Goal: Transaction & Acquisition: Purchase product/service

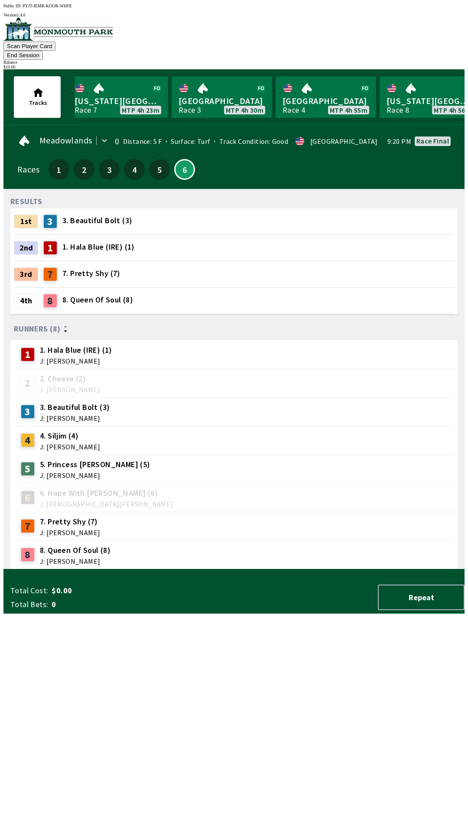
scroll to position [0, 847]
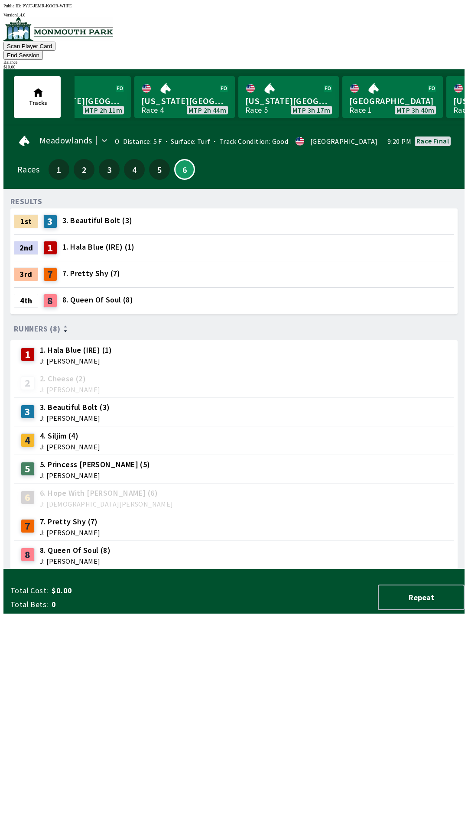
click at [230, 129] on div "Meadowlands 0 Distance: 5 F Surface: Turf Track Condition: Good · USA 9:20 PM R…" at bounding box center [237, 159] width 454 height 60
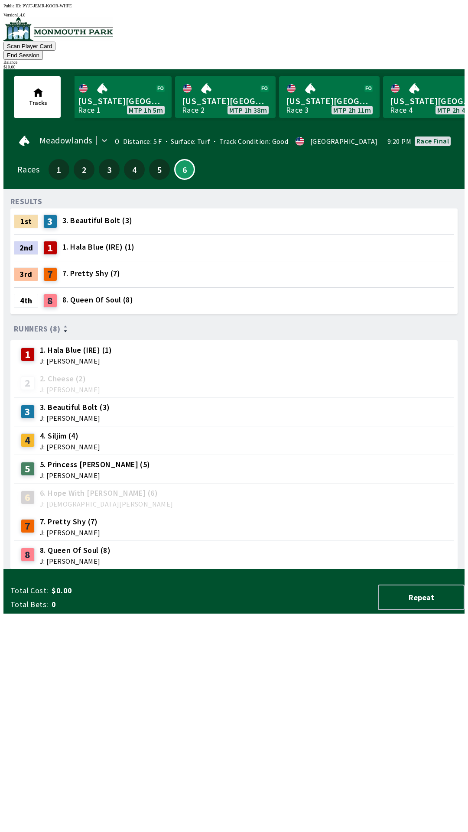
scroll to position [0, 0]
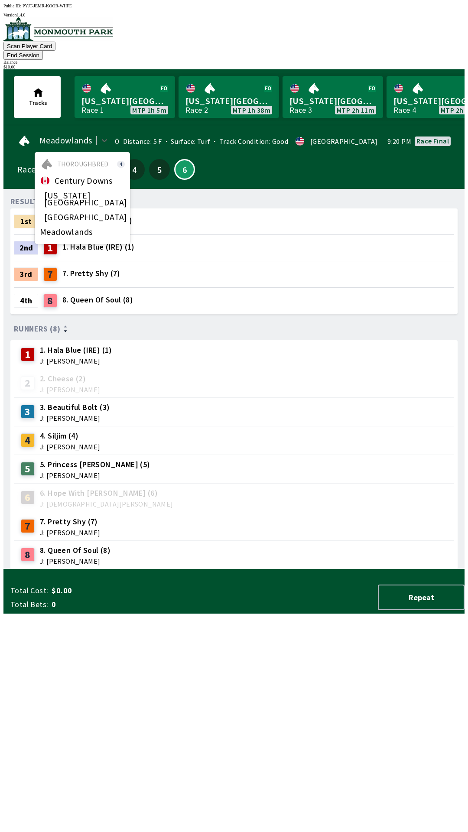
click at [49, 228] on span "Meadowlands" at bounding box center [66, 231] width 52 height 7
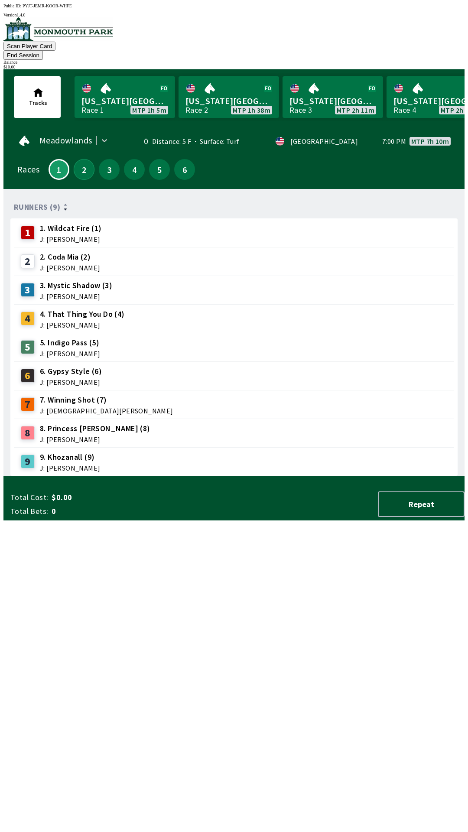
click at [83, 161] on button "2" at bounding box center [84, 169] width 21 height 21
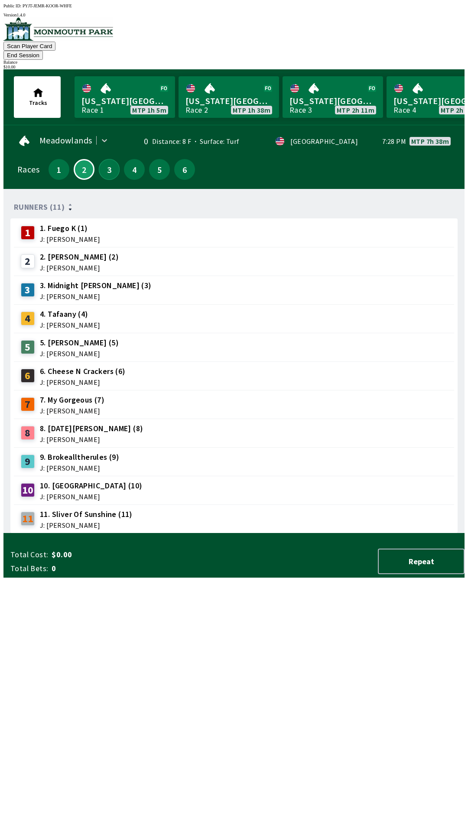
click at [107, 159] on button "3" at bounding box center [109, 169] width 21 height 21
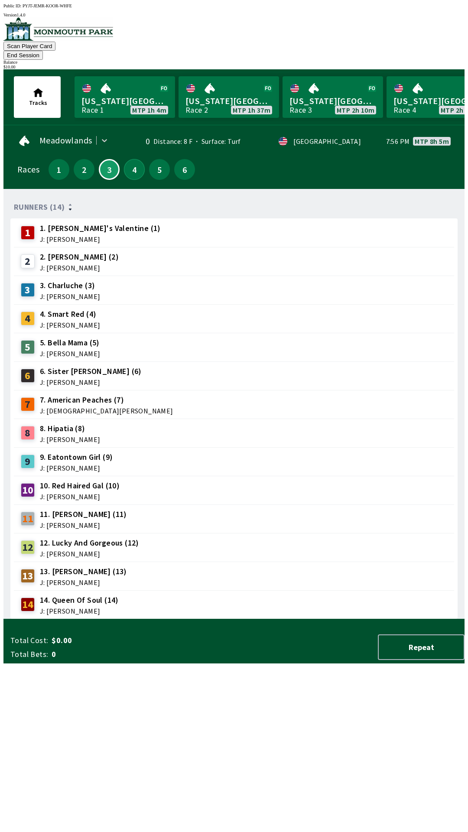
click at [130, 159] on button "4" at bounding box center [134, 169] width 21 height 21
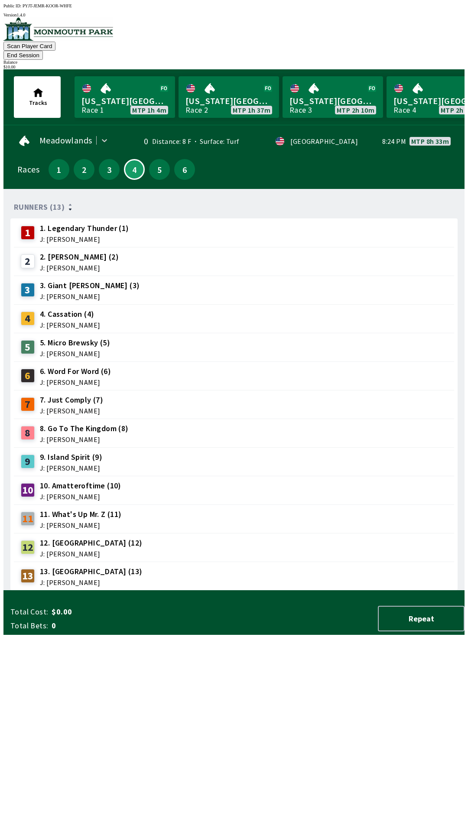
click at [23, 512] on div "11" at bounding box center [28, 519] width 14 height 14
click at [26, 512] on div "11" at bounding box center [28, 519] width 14 height 14
click at [60, 617] on span "$0.00" at bounding box center [120, 611] width 136 height 10
click at [46, 631] on div "Total Cost: $0.00 Total Bets: 0" at bounding box center [101, 618] width 182 height 24
click at [43, 51] on button "End Session" at bounding box center [22, 55] width 39 height 9
